Goal: Task Accomplishment & Management: Use online tool/utility

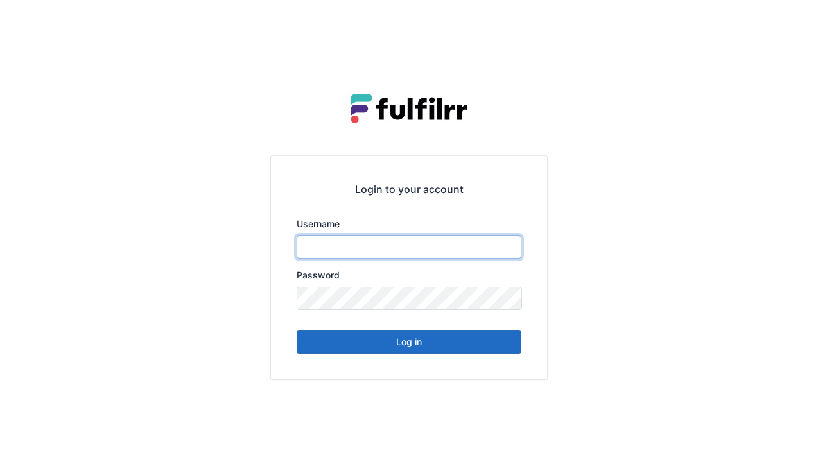
type input "******"
click at [383, 343] on button "Log in" at bounding box center [409, 342] width 225 height 23
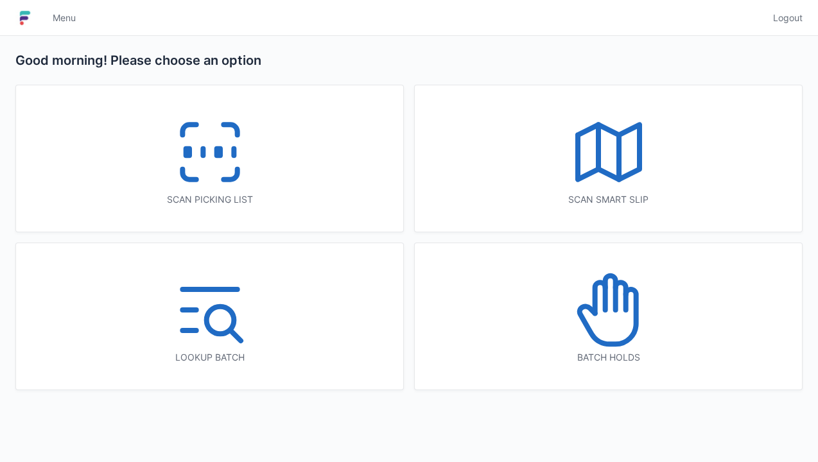
click at [197, 154] on icon at bounding box center [210, 152] width 82 height 82
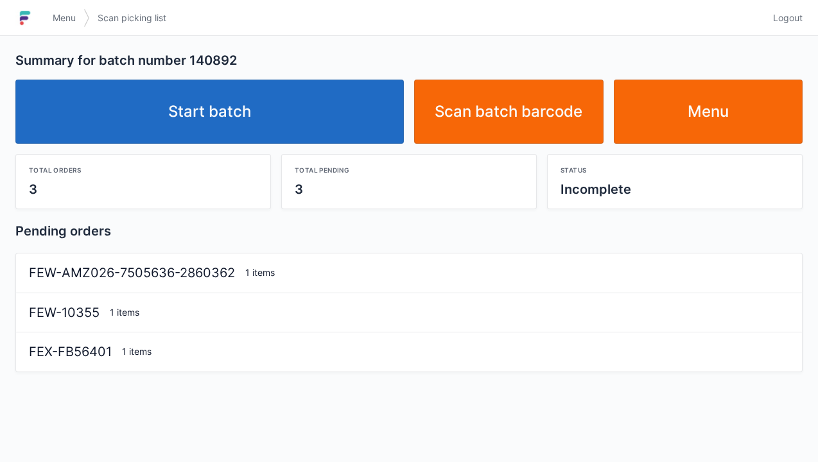
click at [208, 113] on link "Start batch" at bounding box center [209, 112] width 389 height 64
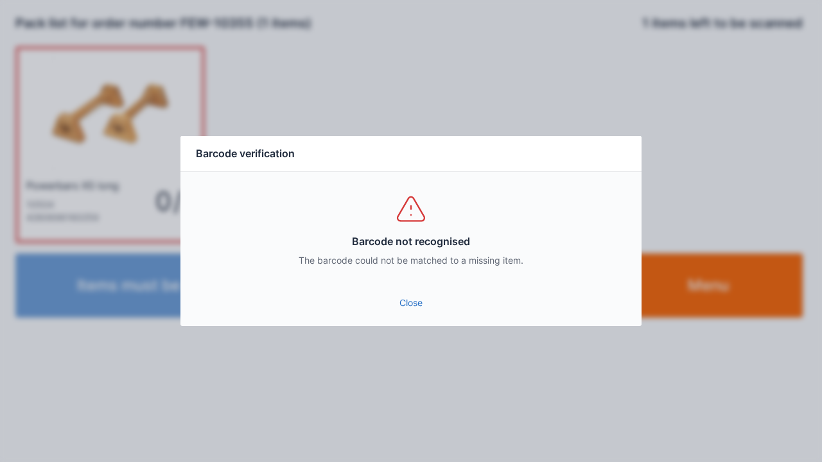
click at [397, 303] on link "Close" at bounding box center [411, 303] width 441 height 23
click at [387, 293] on link "Close" at bounding box center [411, 303] width 441 height 23
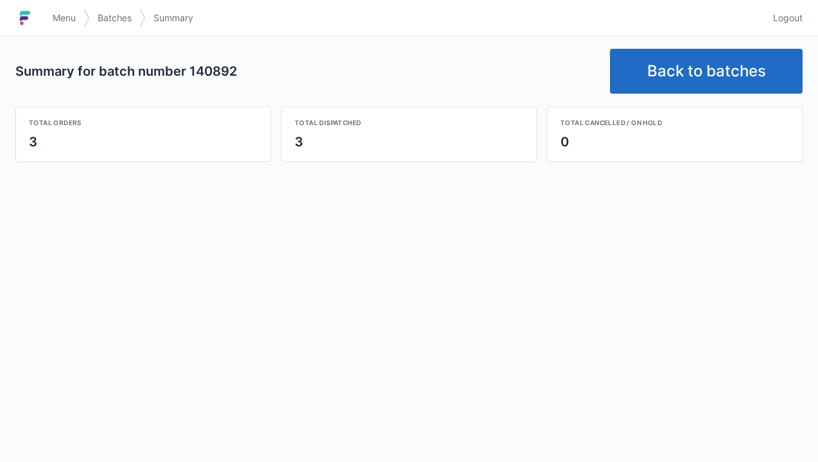
click at [673, 79] on link "Back to batches" at bounding box center [706, 71] width 193 height 45
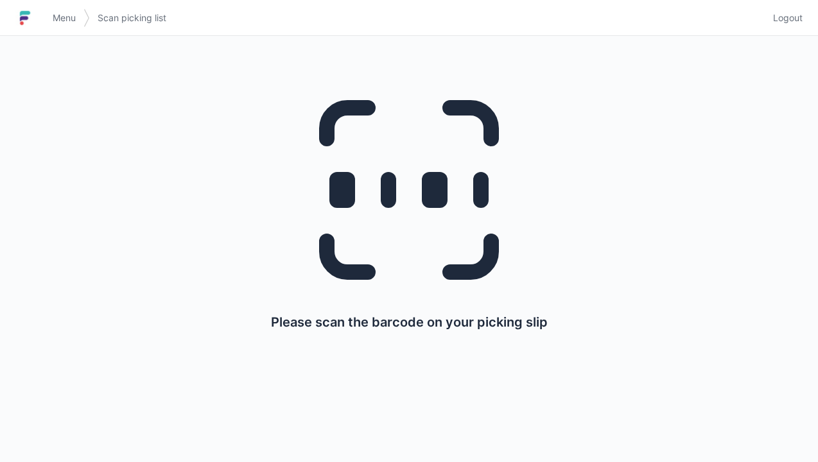
click at [389, 198] on line at bounding box center [389, 190] width 0 height 21
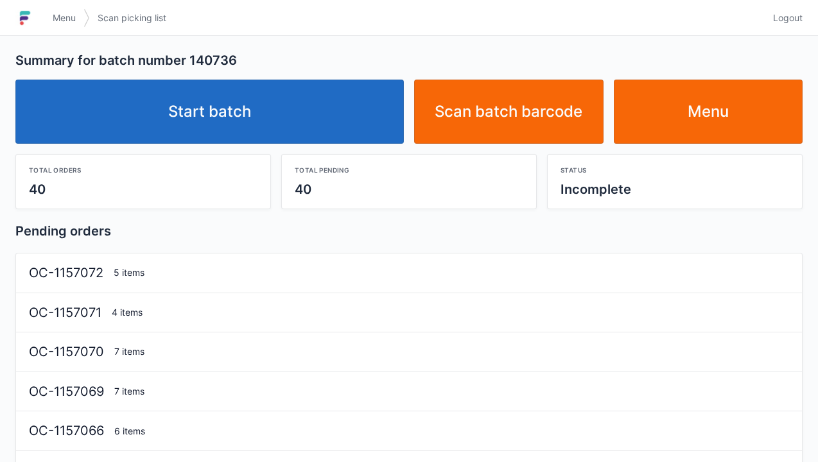
click at [237, 96] on link "Start batch" at bounding box center [209, 112] width 389 height 64
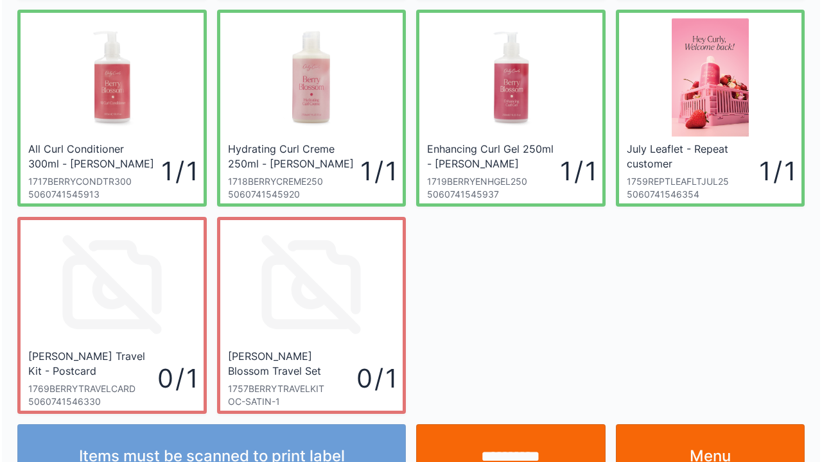
scroll to position [250, 0]
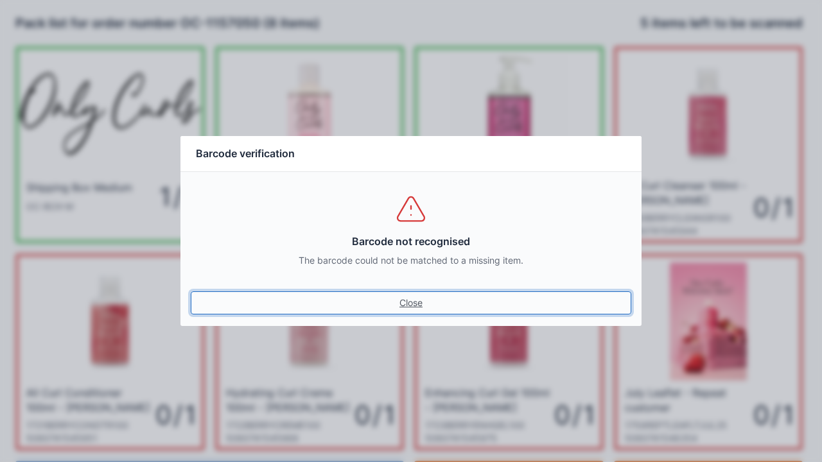
click at [413, 294] on link "Close" at bounding box center [411, 303] width 441 height 23
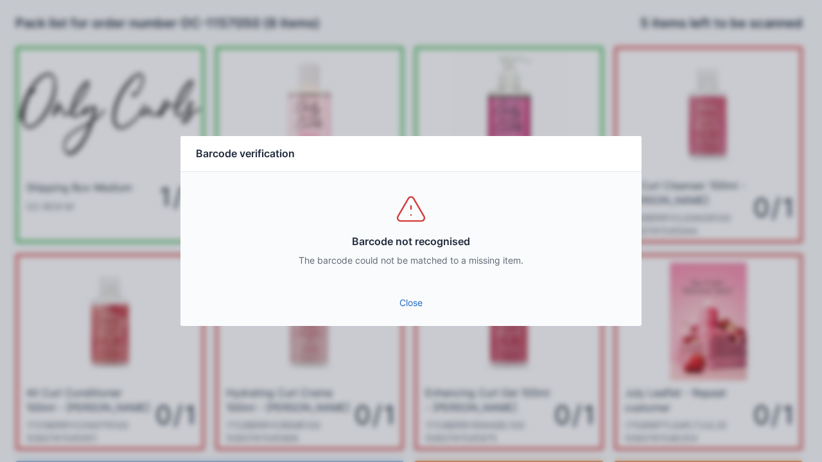
click at [402, 297] on link "Close" at bounding box center [411, 303] width 441 height 23
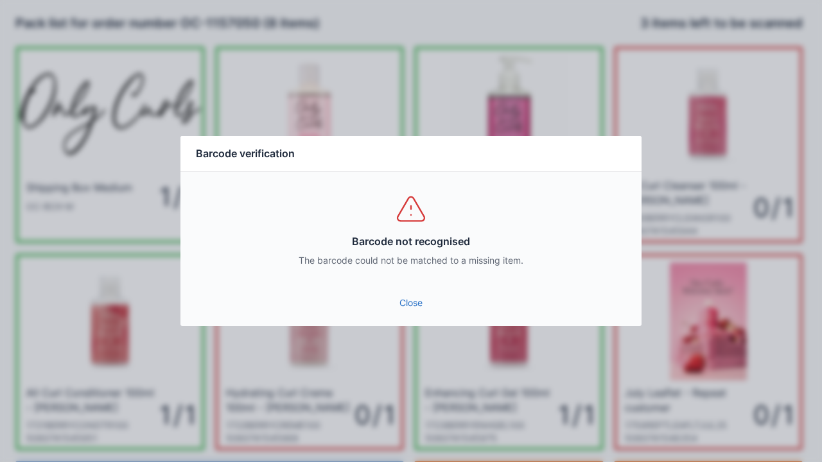
click at [412, 304] on link "Close" at bounding box center [411, 303] width 441 height 23
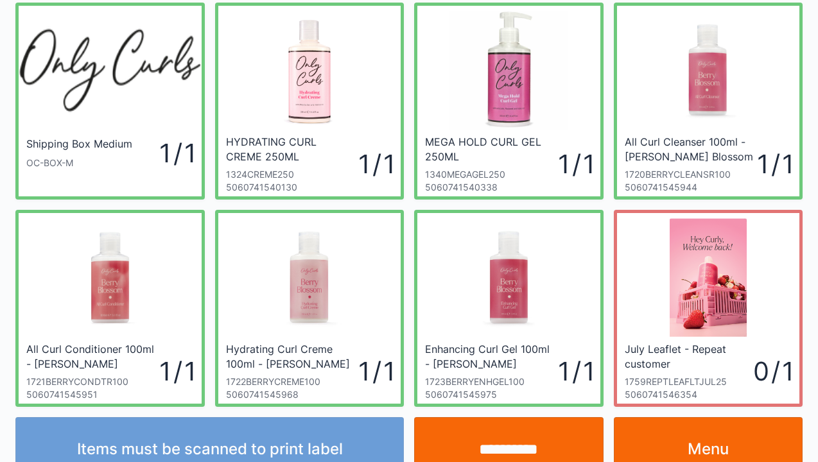
scroll to position [75, 0]
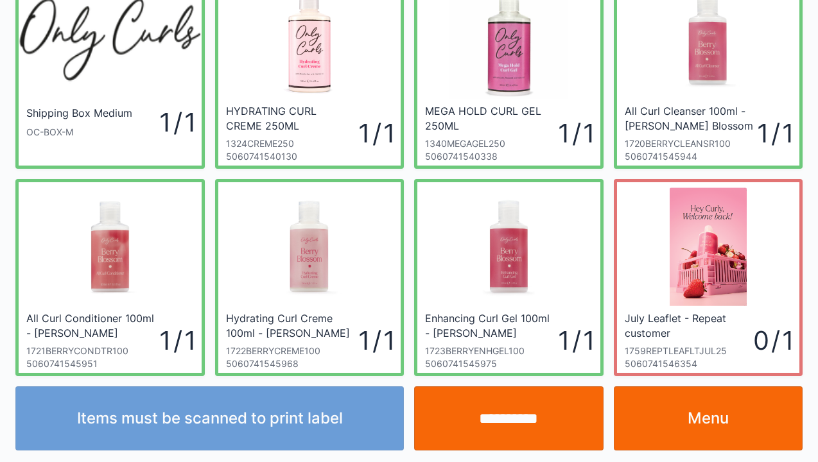
click at [707, 418] on link "Menu" at bounding box center [708, 419] width 189 height 64
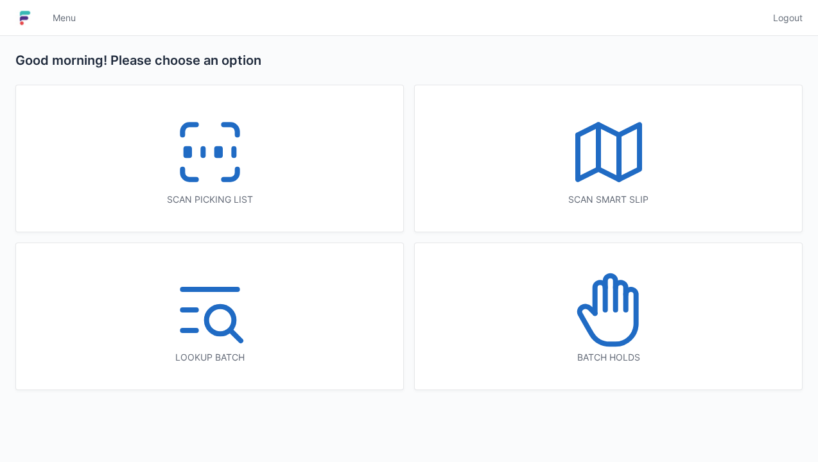
click at [203, 156] on line at bounding box center [203, 152] width 0 height 7
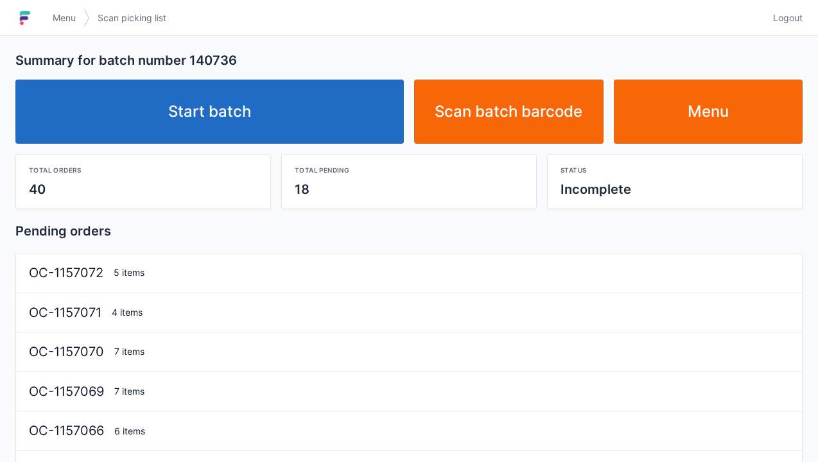
click at [245, 98] on link "Start batch" at bounding box center [209, 112] width 389 height 64
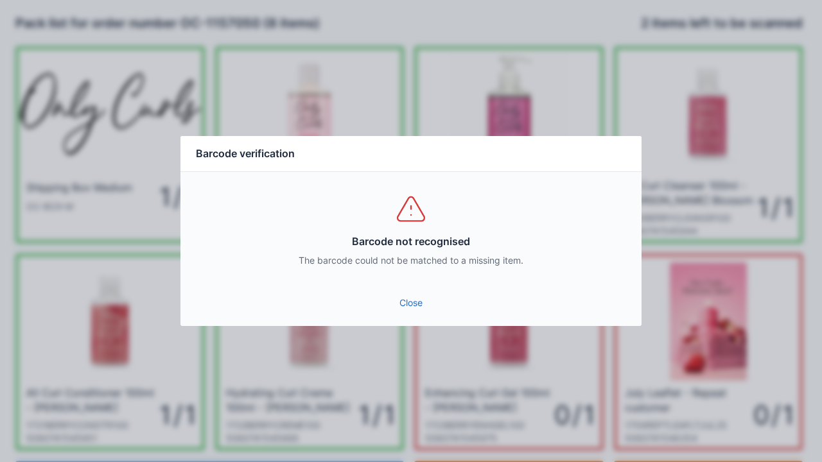
click at [408, 301] on link "Close" at bounding box center [411, 303] width 441 height 23
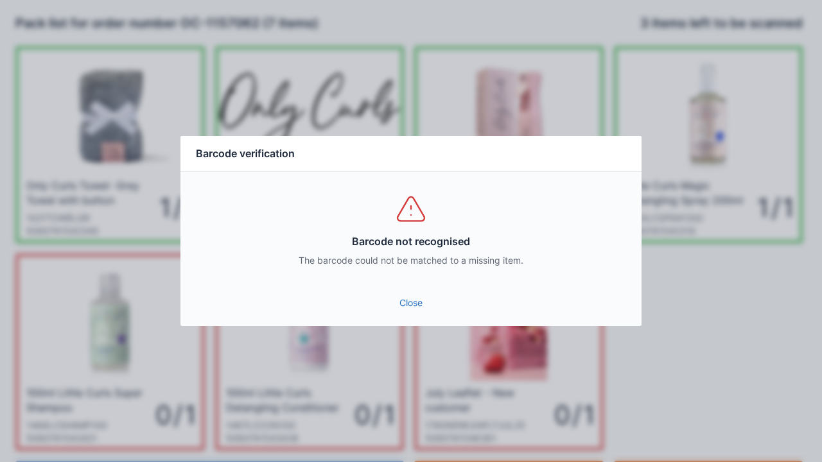
click at [416, 292] on link "Close" at bounding box center [411, 303] width 441 height 23
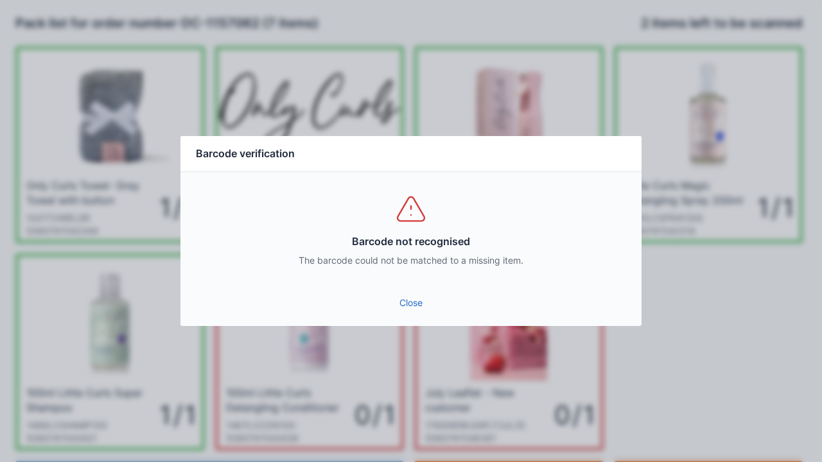
click at [398, 312] on link "Close" at bounding box center [411, 303] width 441 height 23
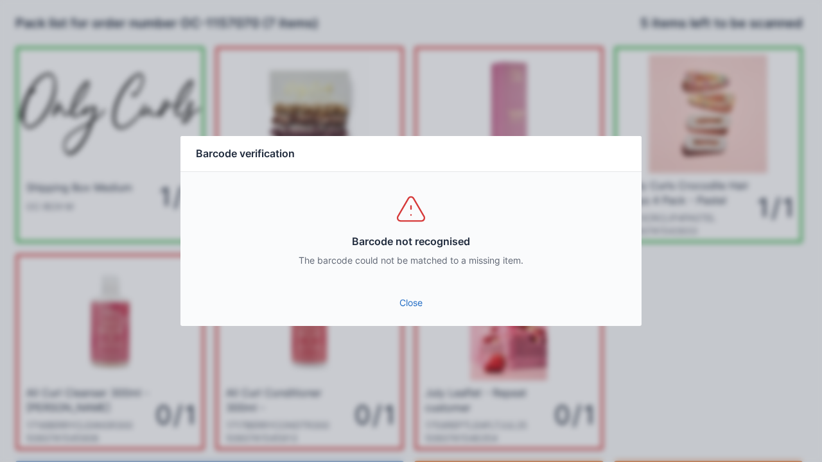
click at [403, 309] on link "Close" at bounding box center [411, 303] width 441 height 23
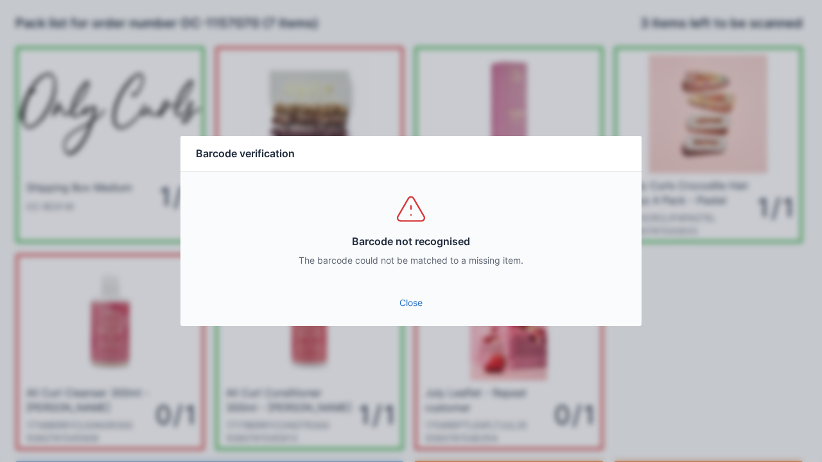
click at [404, 306] on link "Close" at bounding box center [411, 303] width 441 height 23
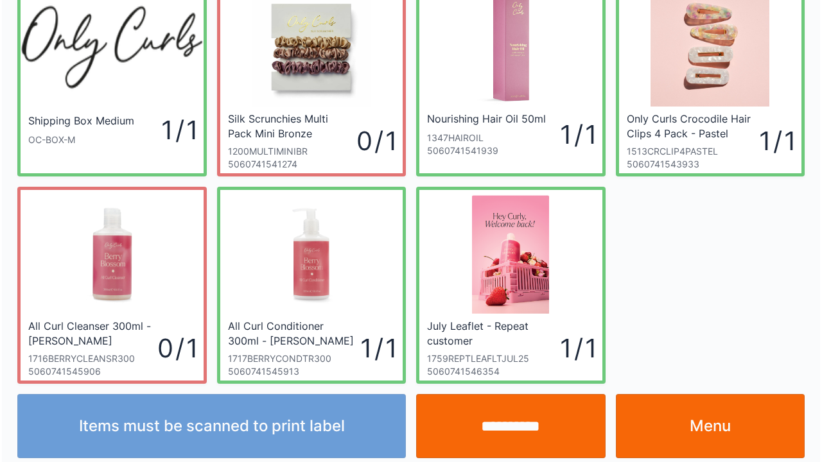
scroll to position [75, 0]
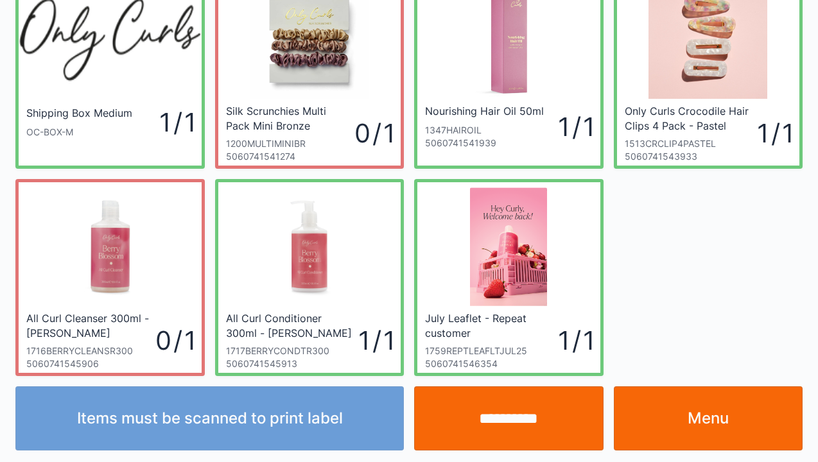
click at [505, 420] on input "**********" at bounding box center [508, 419] width 189 height 64
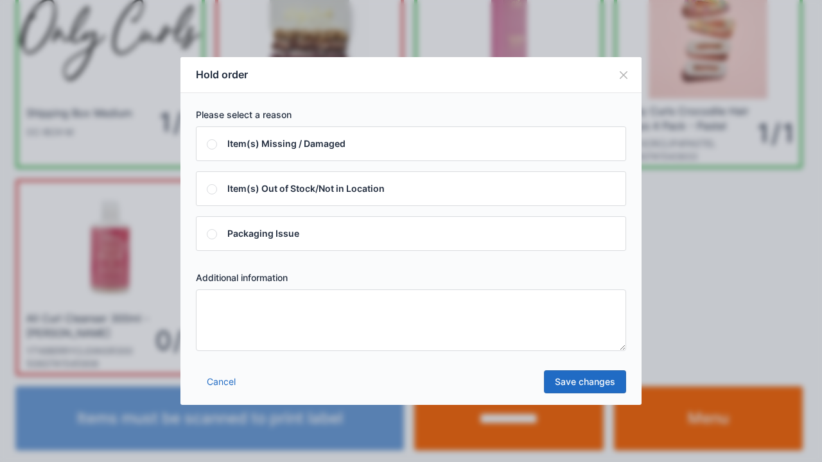
click at [226, 315] on textarea at bounding box center [411, 321] width 430 height 62
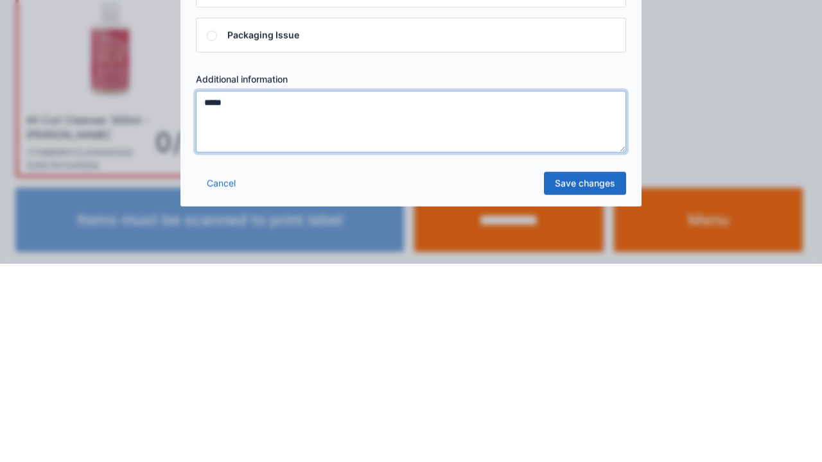
type textarea "*****"
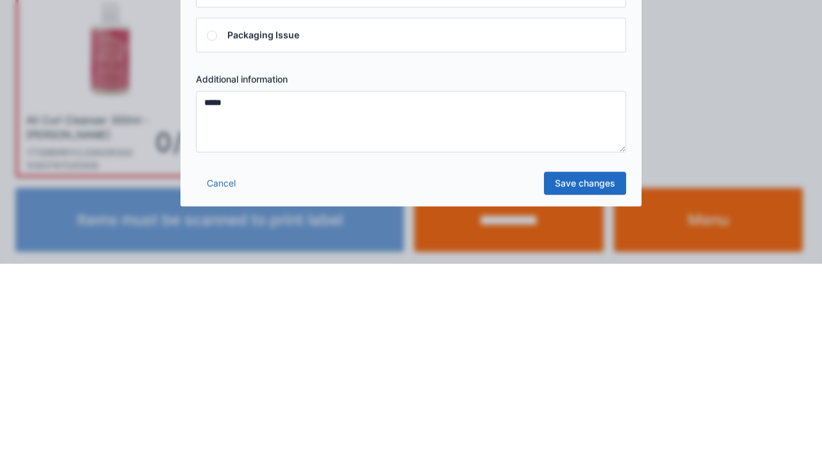
click at [568, 392] on link "Save changes" at bounding box center [585, 382] width 82 height 23
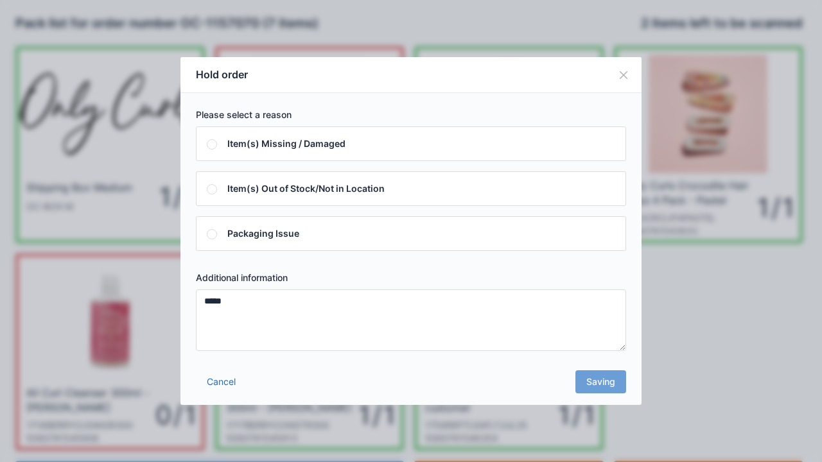
click at [609, 382] on div "Cancel Saving" at bounding box center [410, 386] width 461 height 39
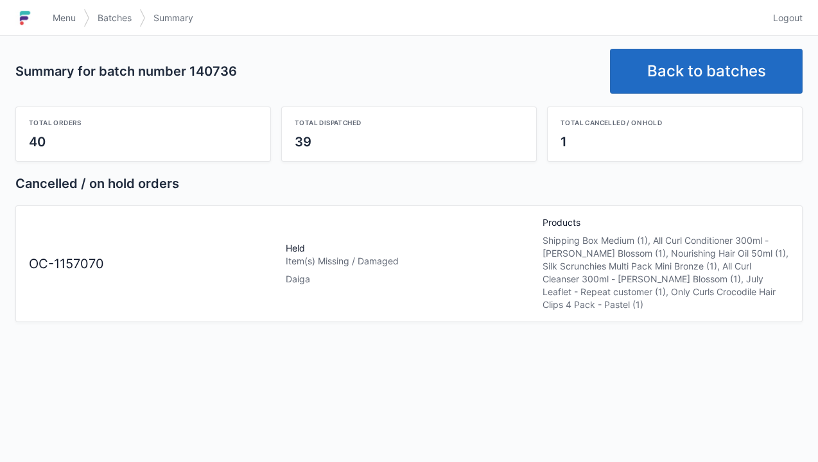
click at [703, 68] on link "Back to batches" at bounding box center [706, 71] width 193 height 45
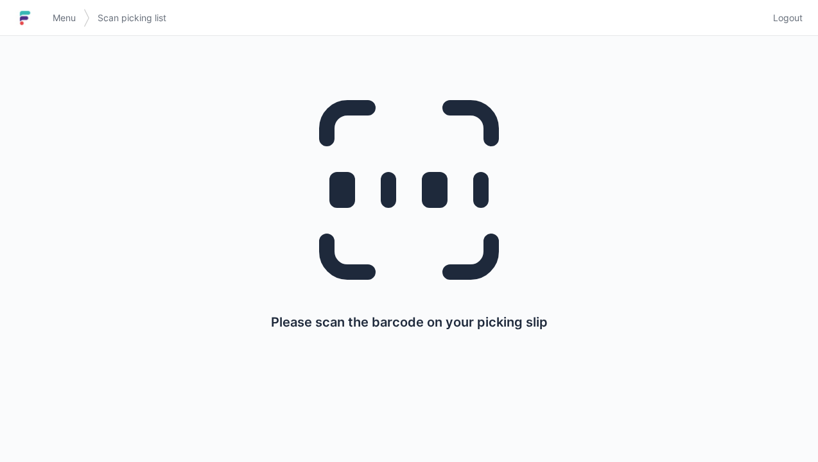
click at [46, 13] on link "Menu" at bounding box center [64, 17] width 39 height 23
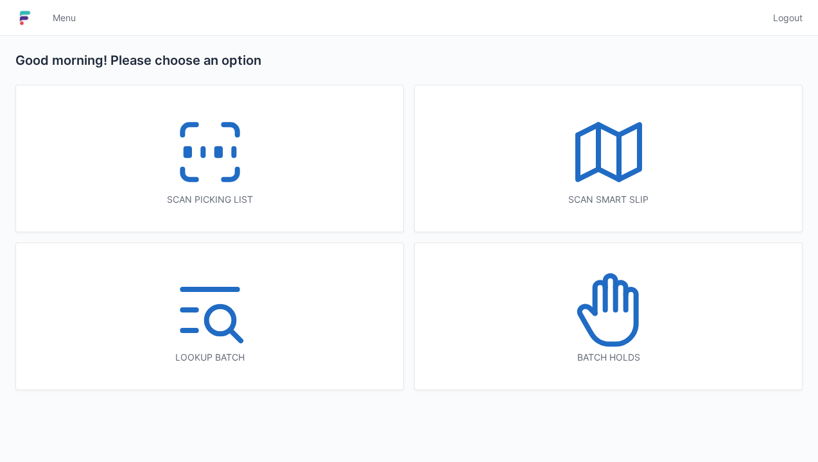
click at [611, 317] on icon at bounding box center [609, 310] width 82 height 82
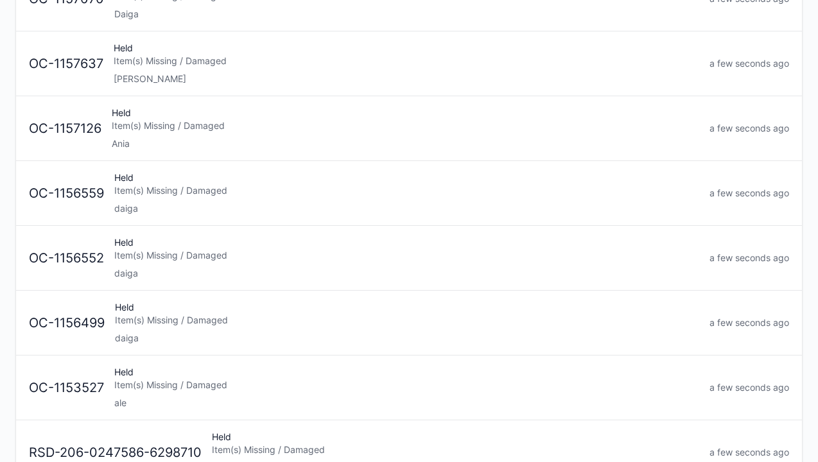
scroll to position [180, 0]
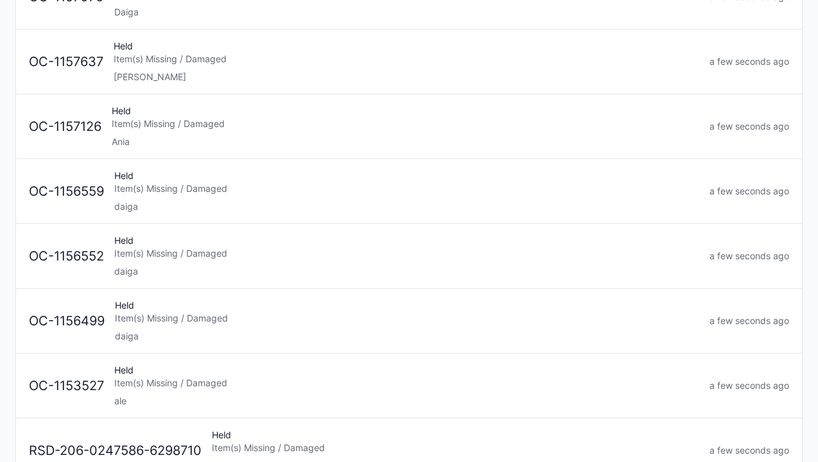
click at [125, 254] on div "Item(s) Missing / Damaged" at bounding box center [406, 253] width 585 height 13
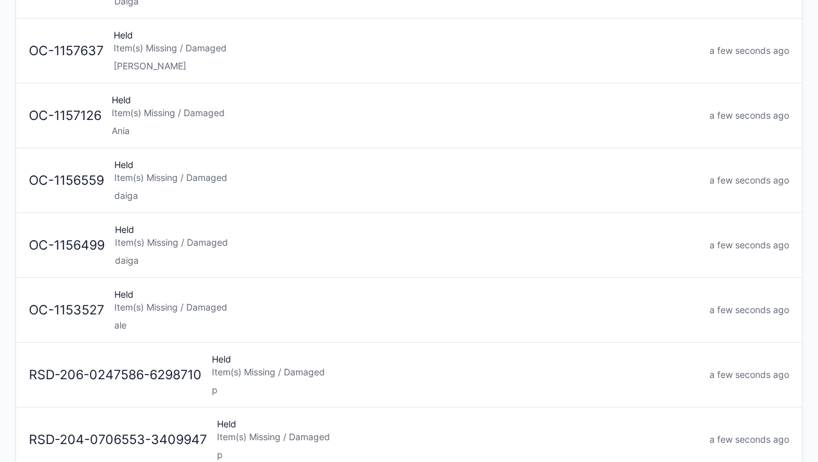
scroll to position [198, 0]
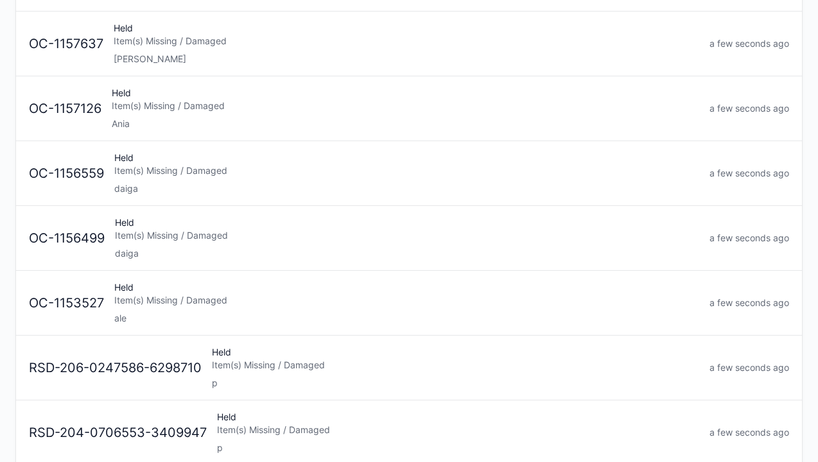
click at [132, 249] on div "daiga" at bounding box center [407, 253] width 585 height 13
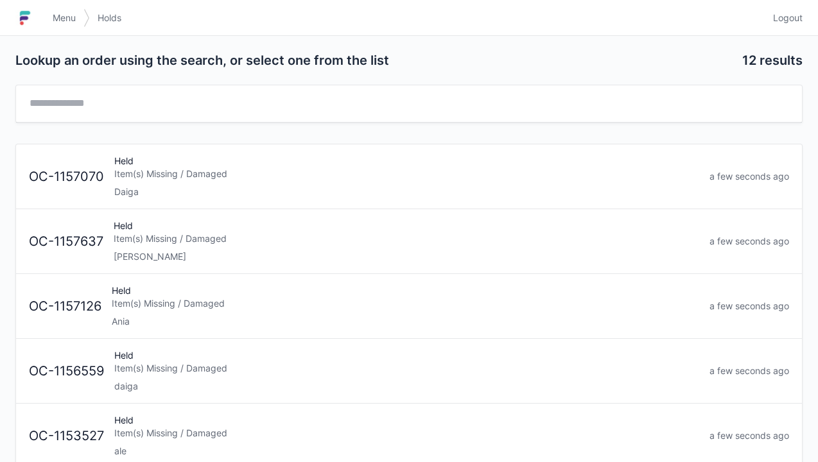
click at [143, 161] on div "Held Item(s) Missing / Damaged Daiga" at bounding box center [406, 177] width 595 height 44
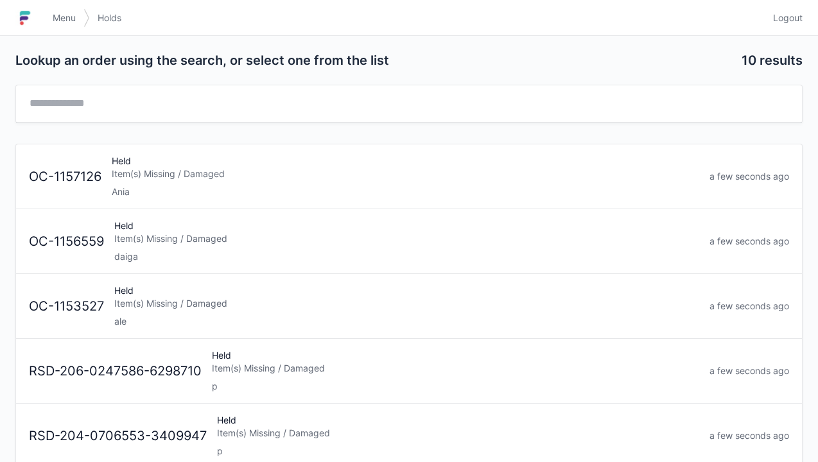
click at [149, 239] on div "Item(s) Missing / Damaged" at bounding box center [406, 239] width 585 height 13
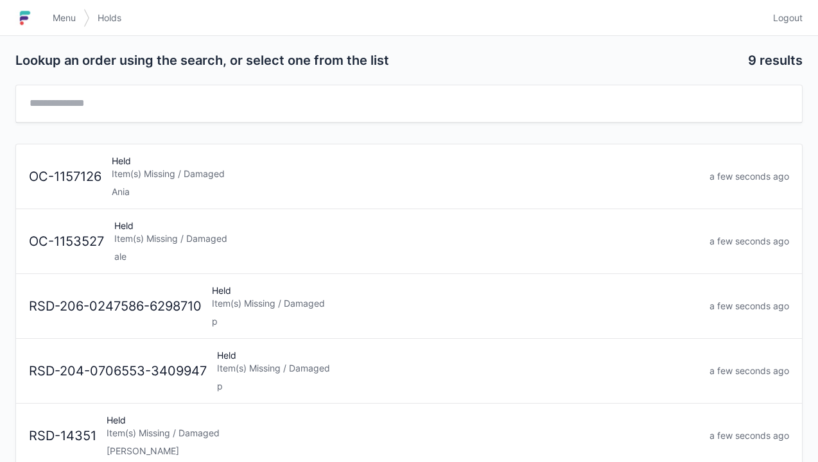
click at [49, 18] on link "Menu" at bounding box center [64, 17] width 39 height 23
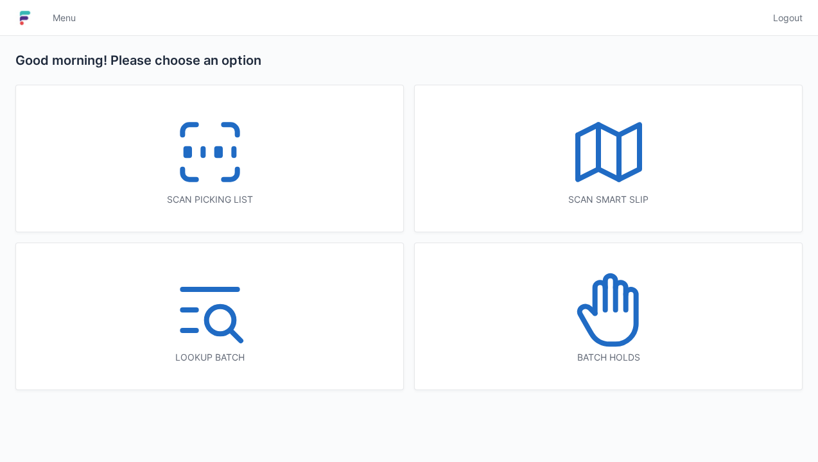
click at [374, 35] on header "Menu Logout" at bounding box center [409, 18] width 818 height 36
click at [405, 16] on div "Menu" at bounding box center [405, 18] width 721 height 31
